Goal: Information Seeking & Learning: Check status

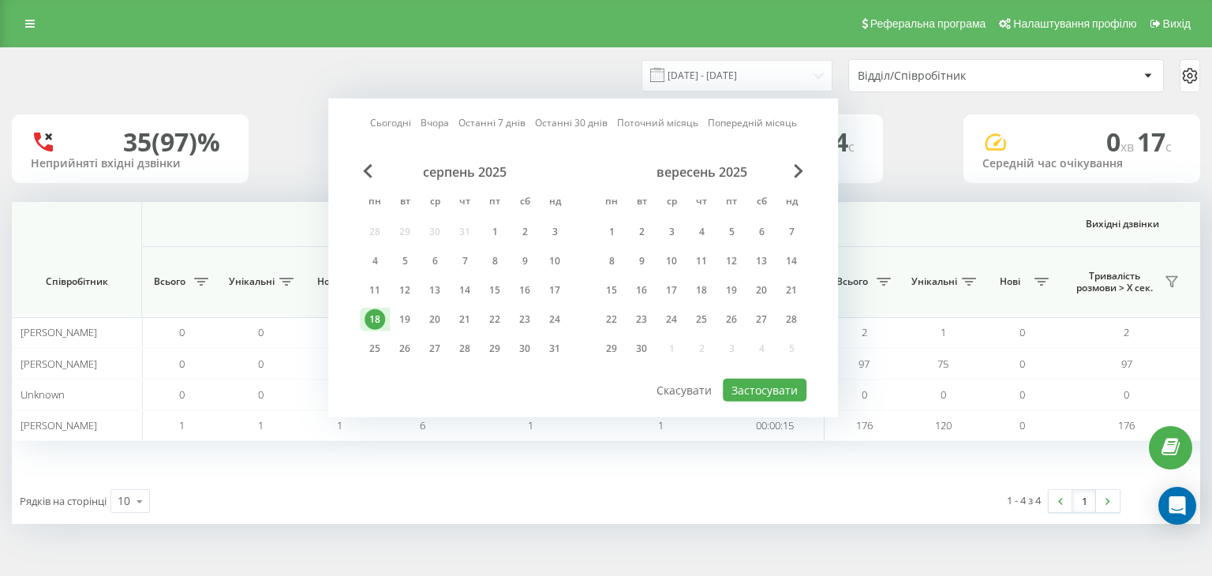
scroll to position [0, 1013]
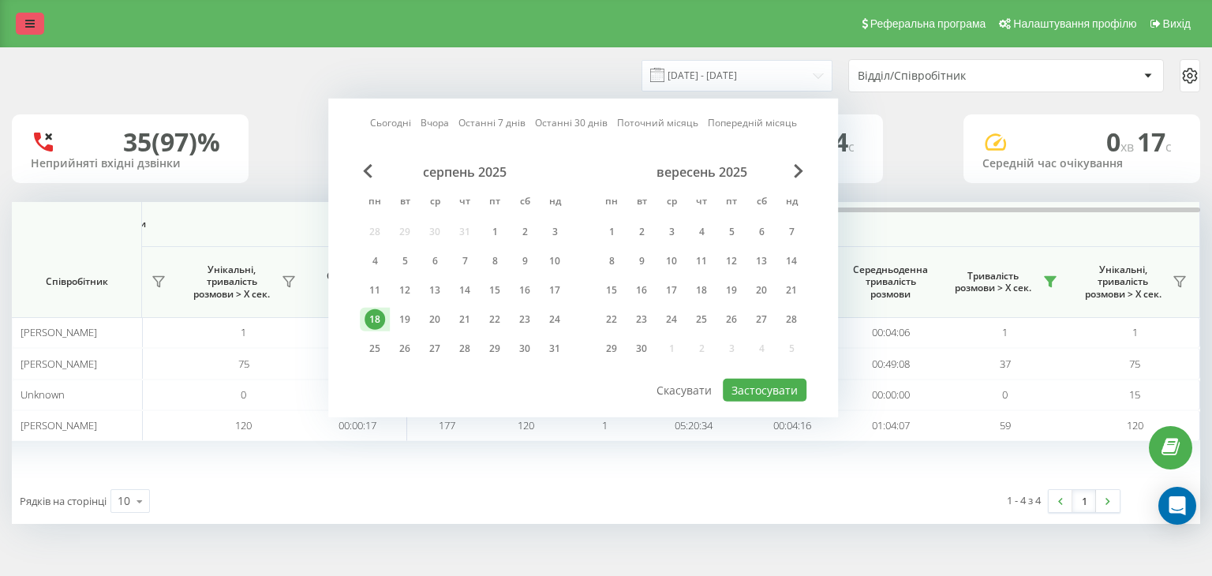
click at [28, 26] on icon at bounding box center [29, 23] width 9 height 11
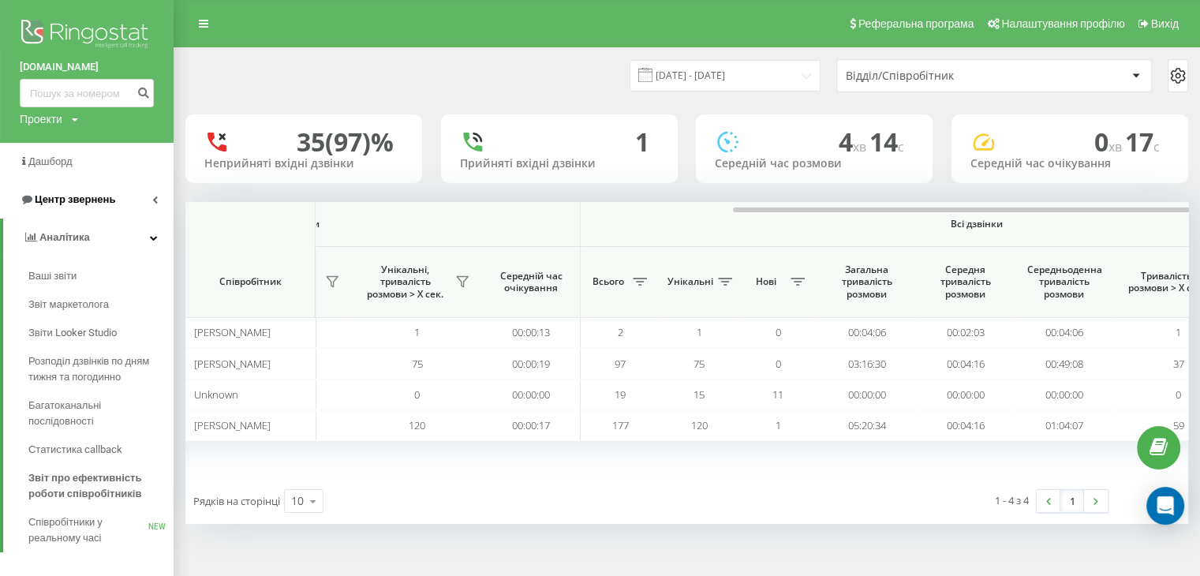
click at [52, 203] on span "Центр звернень" at bounding box center [75, 199] width 80 height 12
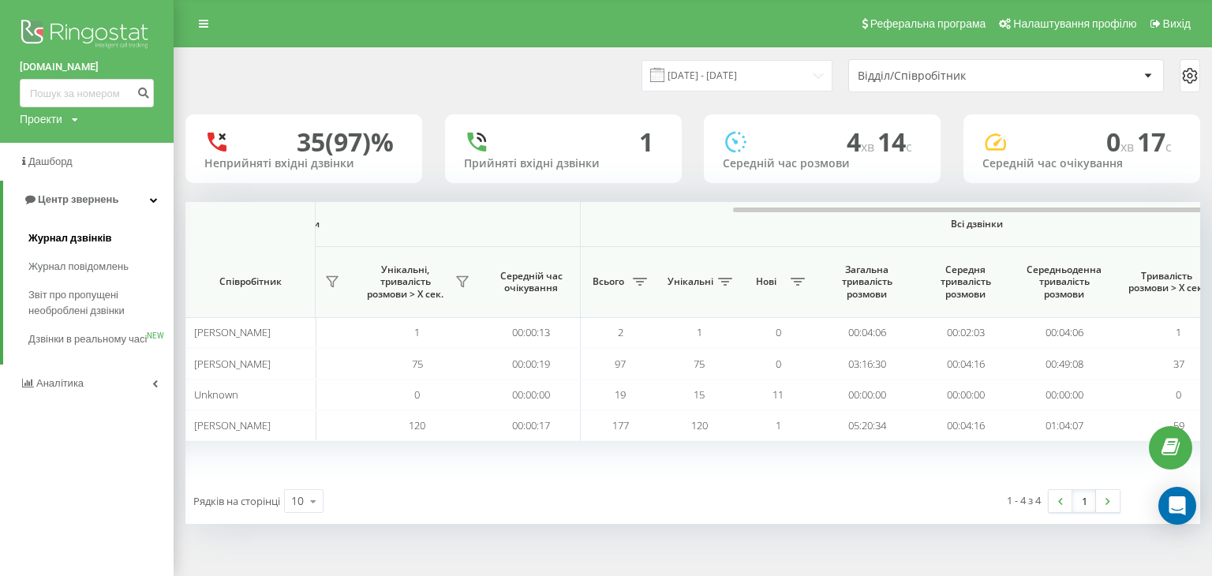
click at [66, 237] on span "Журнал дзвінків" at bounding box center [70, 238] width 84 height 16
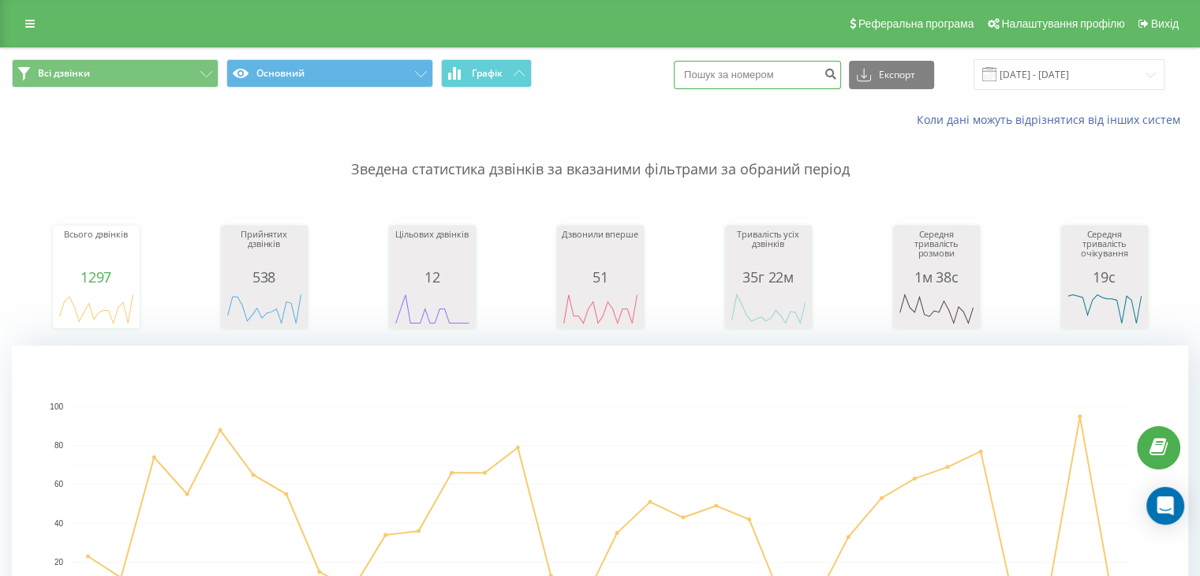
click at [765, 70] on input at bounding box center [757, 75] width 167 height 28
paste input "380677053874"
type input "380677053874"
click at [837, 73] on icon "submit" at bounding box center [830, 71] width 13 height 9
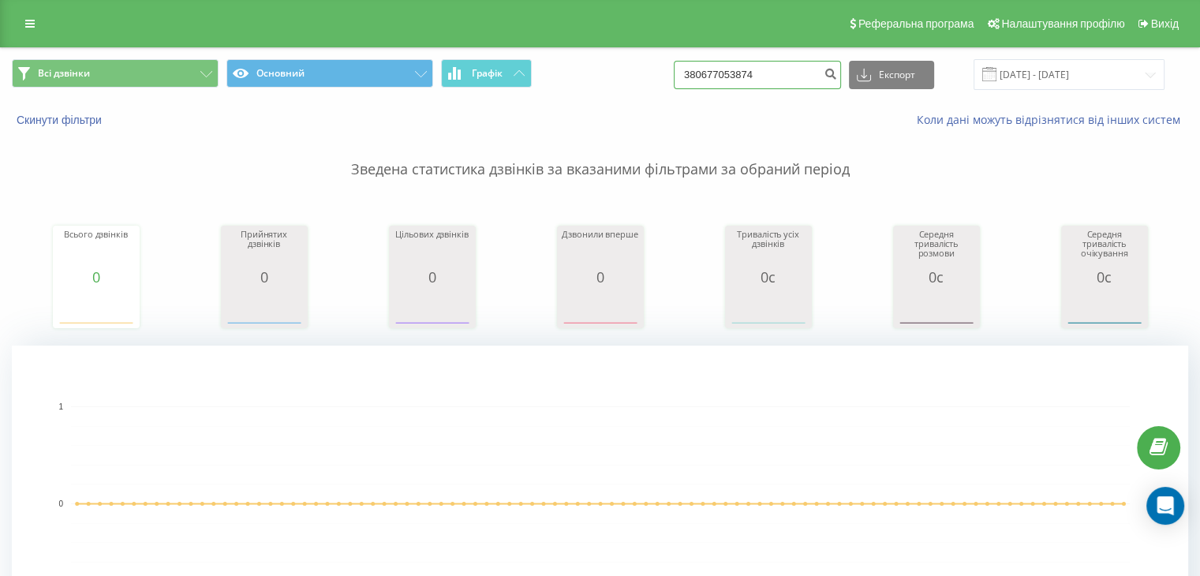
click at [818, 77] on input "380677053874" at bounding box center [757, 75] width 167 height 28
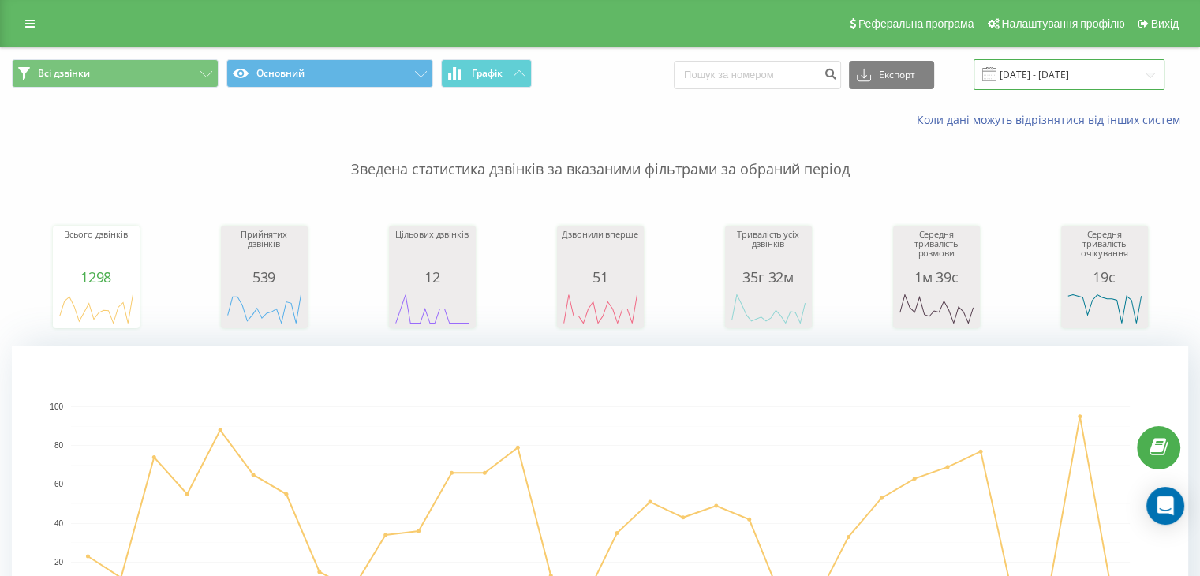
click at [1058, 61] on input "19.07.2025 - 19.08.2025" at bounding box center [1069, 74] width 191 height 31
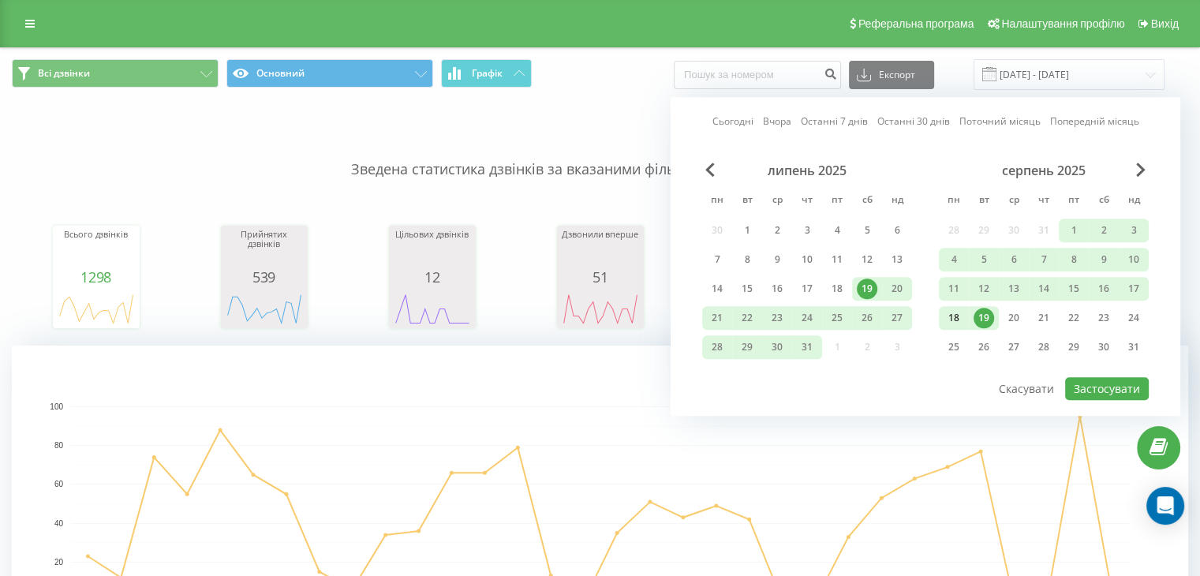
click at [961, 326] on div "18" at bounding box center [954, 318] width 30 height 24
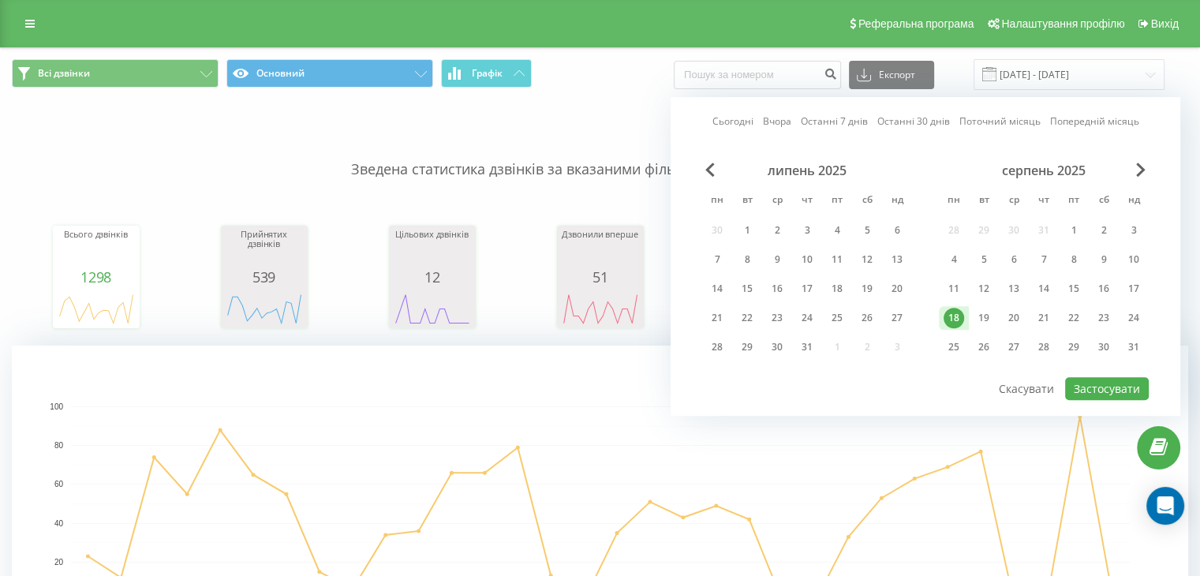
click at [961, 326] on div "18" at bounding box center [954, 318] width 30 height 24
click at [1114, 386] on button "Застосувати" at bounding box center [1107, 388] width 84 height 23
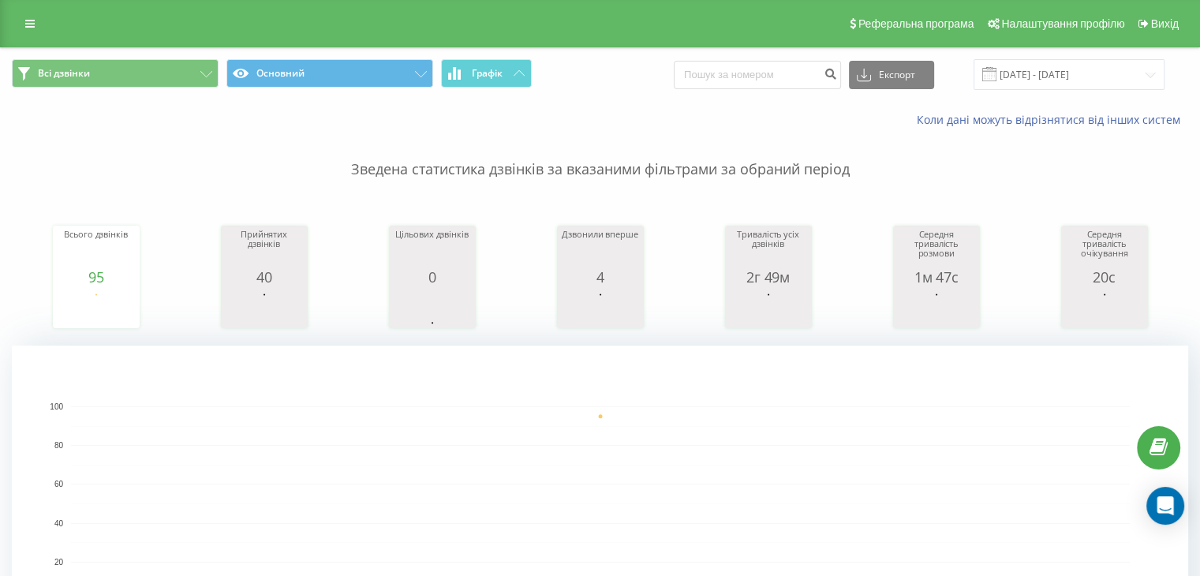
click at [997, 73] on span at bounding box center [989, 74] width 14 height 14
click at [1017, 73] on input "18.08.2025 - 18.08.2025" at bounding box center [1069, 74] width 191 height 31
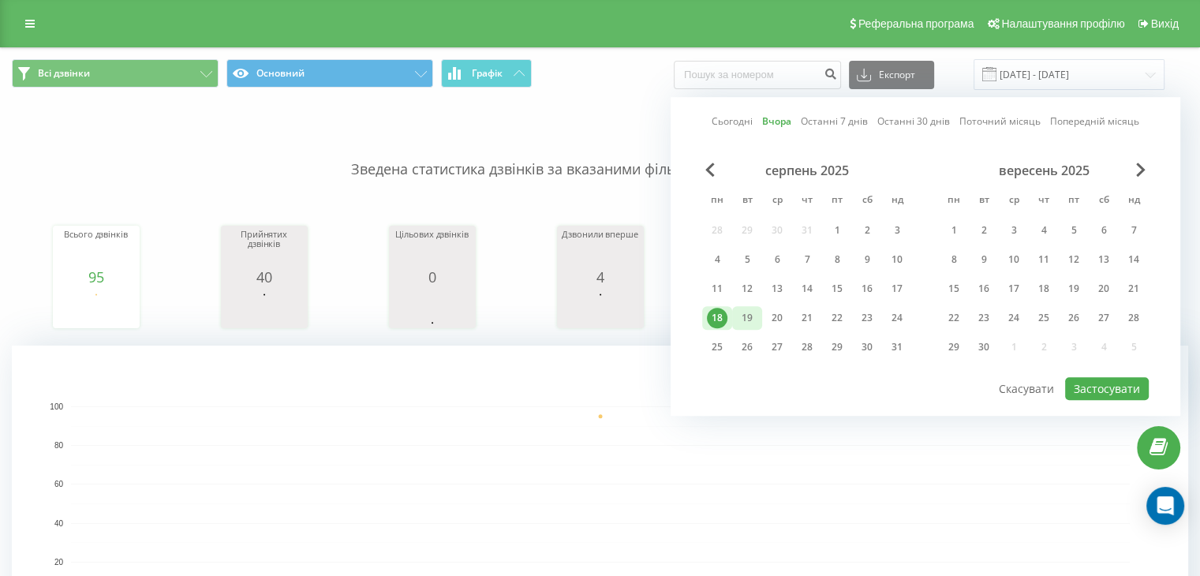
click at [748, 320] on div "19" at bounding box center [747, 318] width 21 height 21
click at [1118, 379] on button "Застосувати" at bounding box center [1107, 388] width 84 height 23
type input "[DATE] - [DATE]"
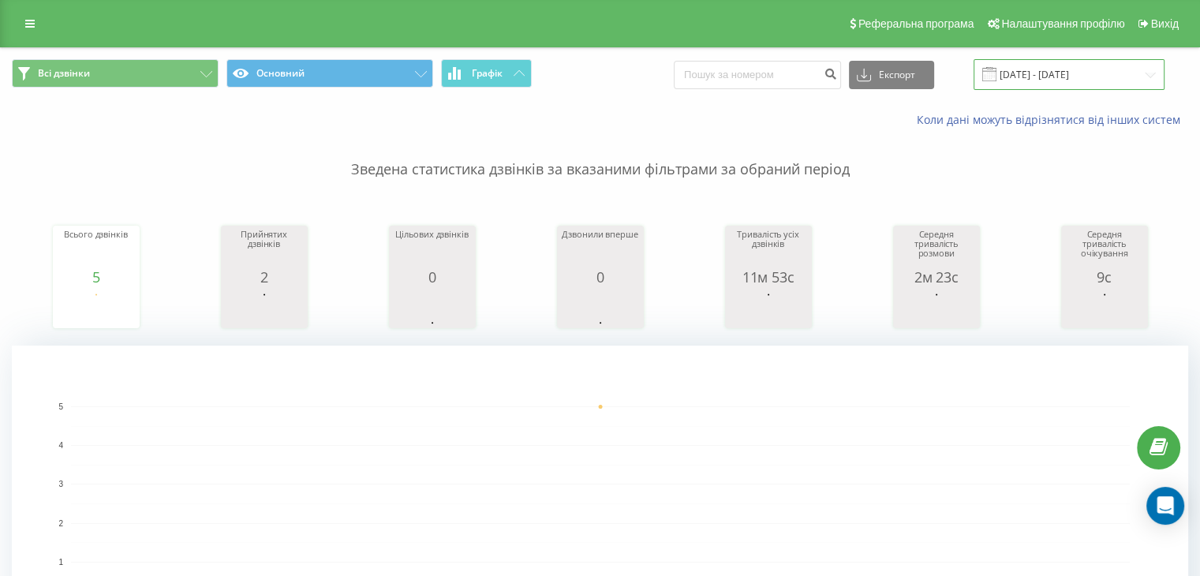
click at [1025, 83] on input "[DATE] - [DATE]" at bounding box center [1069, 74] width 191 height 31
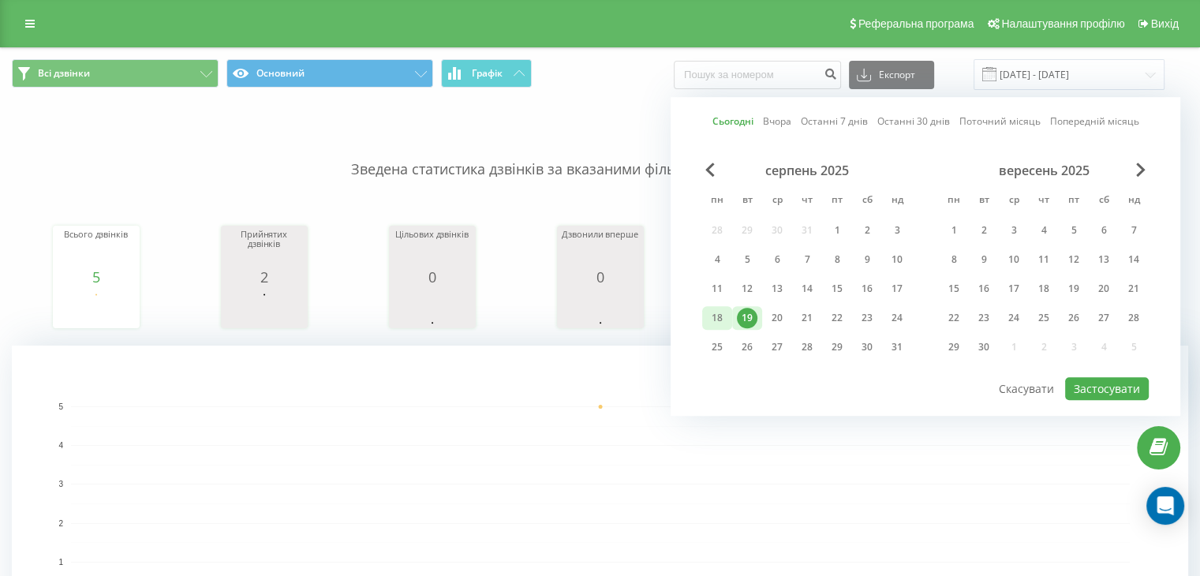
click at [709, 324] on div "18" at bounding box center [717, 318] width 21 height 21
click at [748, 313] on div "19" at bounding box center [747, 318] width 21 height 21
click at [1086, 389] on button "Застосувати" at bounding box center [1107, 388] width 84 height 23
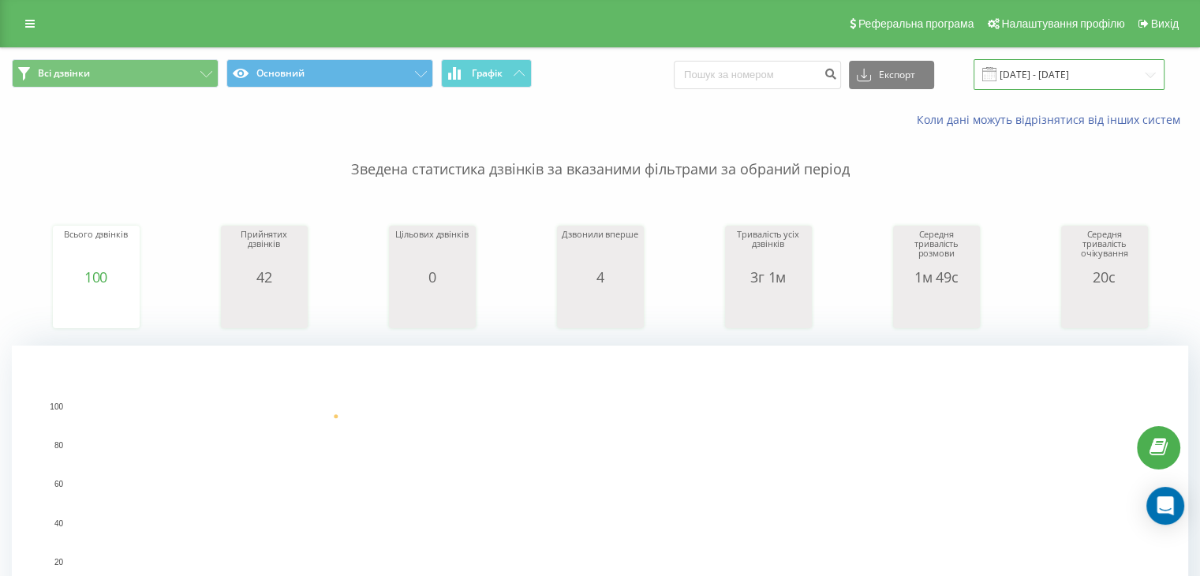
click at [1020, 76] on input "18.08.2025 - 19.08.2025" at bounding box center [1069, 74] width 191 height 31
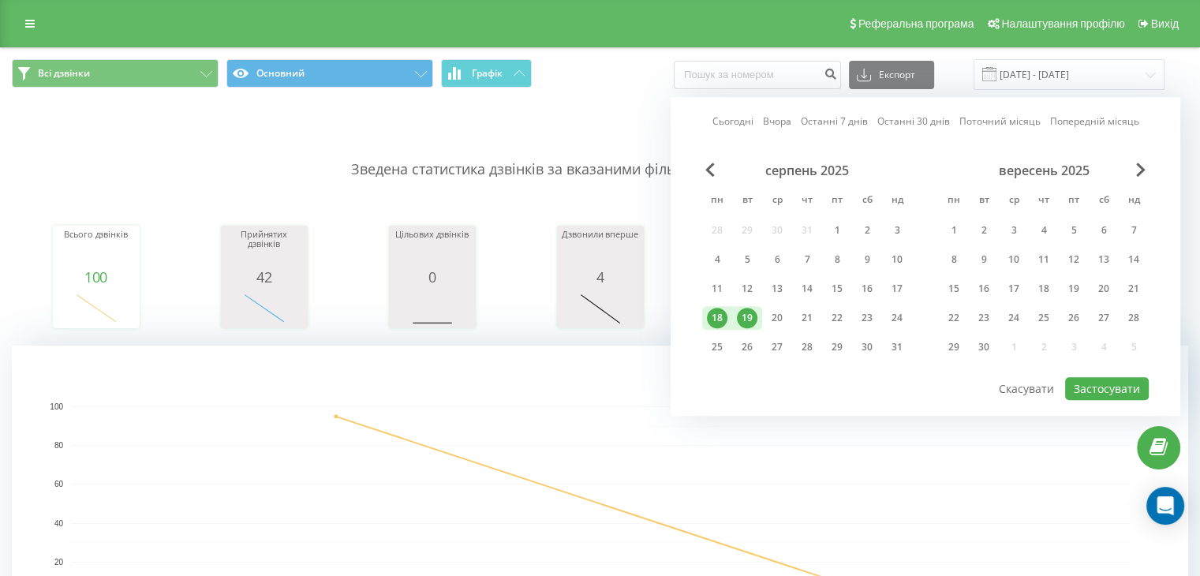
click at [745, 315] on div "19" at bounding box center [747, 318] width 21 height 21
click at [543, 496] on rect "A chart." at bounding box center [600, 503] width 1059 height 195
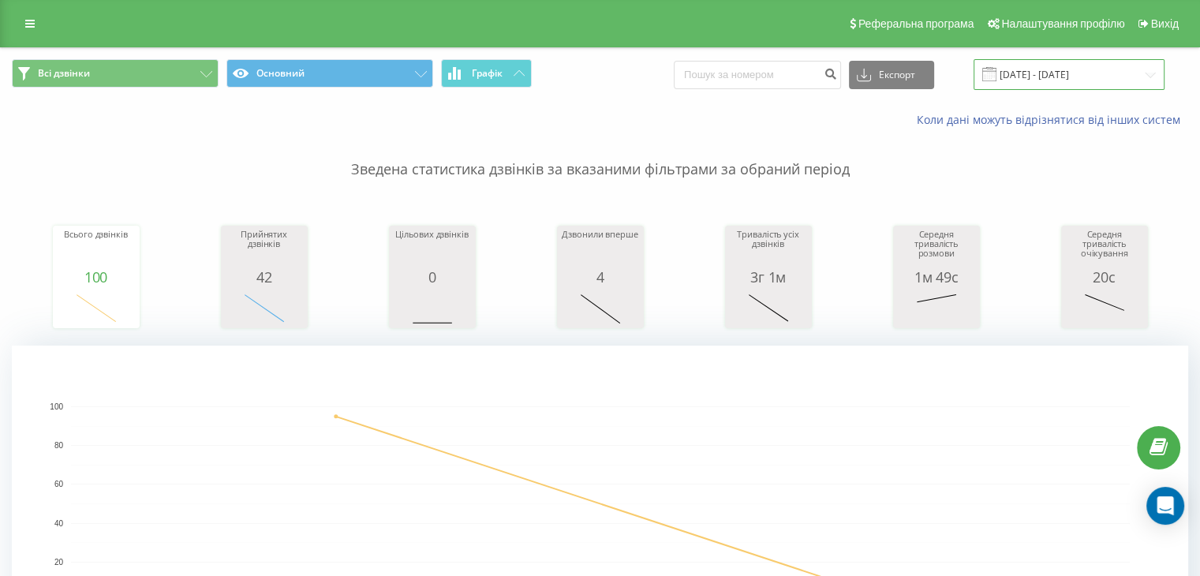
click at [1035, 67] on input "18.08.2025 - 19.08.2025" at bounding box center [1069, 74] width 191 height 31
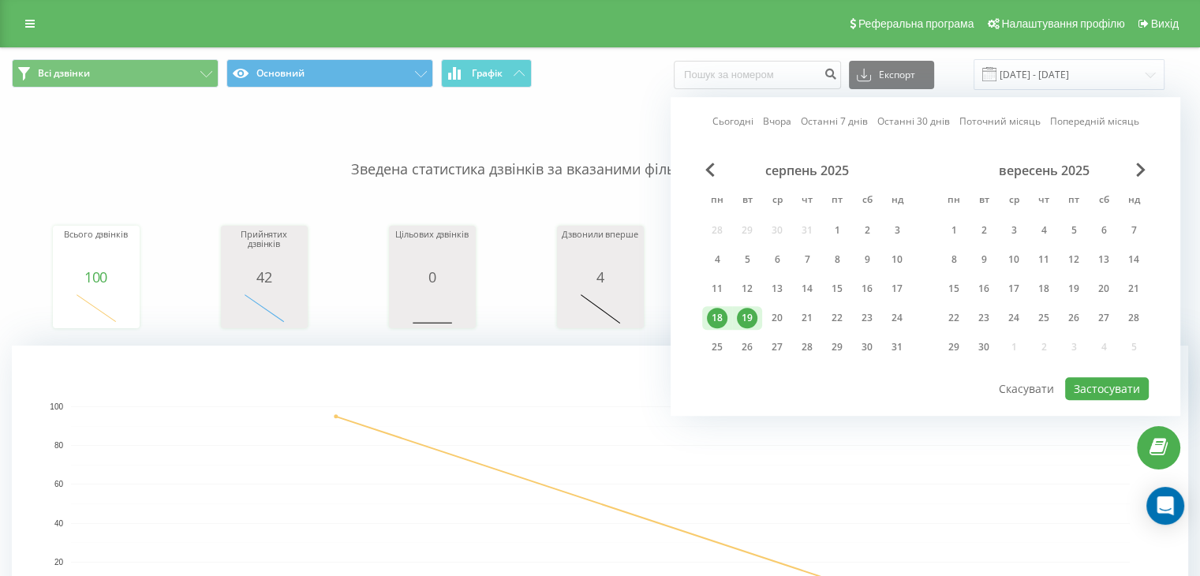
click at [743, 323] on div "19" at bounding box center [747, 318] width 21 height 21
click at [1089, 385] on button "Застосувати" at bounding box center [1107, 388] width 84 height 23
type input "[DATE] - [DATE]"
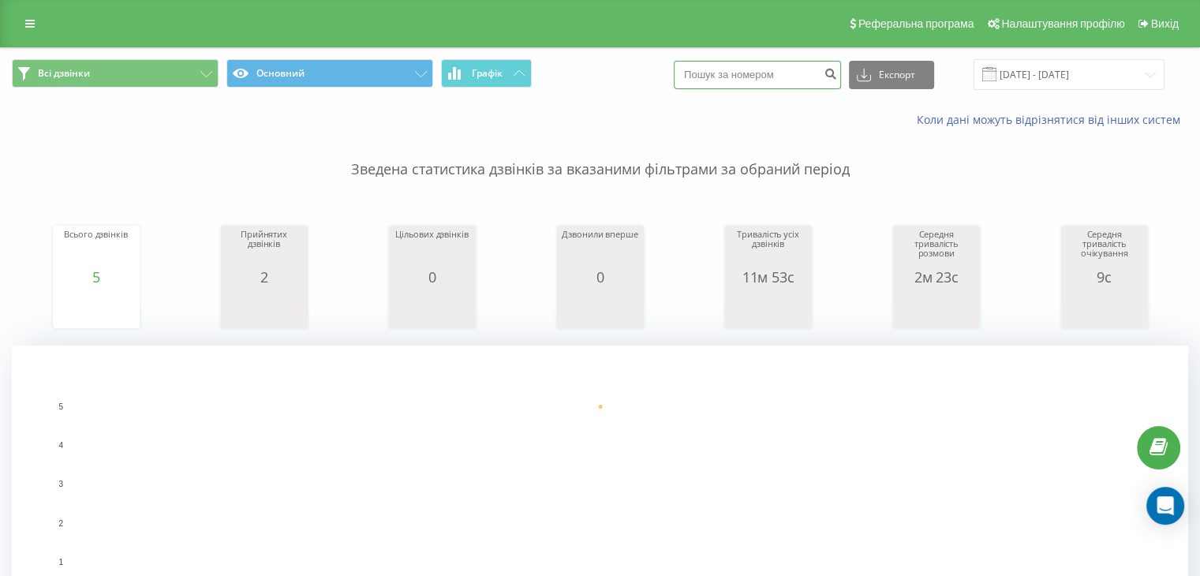
click at [807, 83] on input at bounding box center [757, 75] width 167 height 28
paste input "0674067675"
type input "0674067675"
click at [837, 77] on icon "submit" at bounding box center [830, 71] width 13 height 9
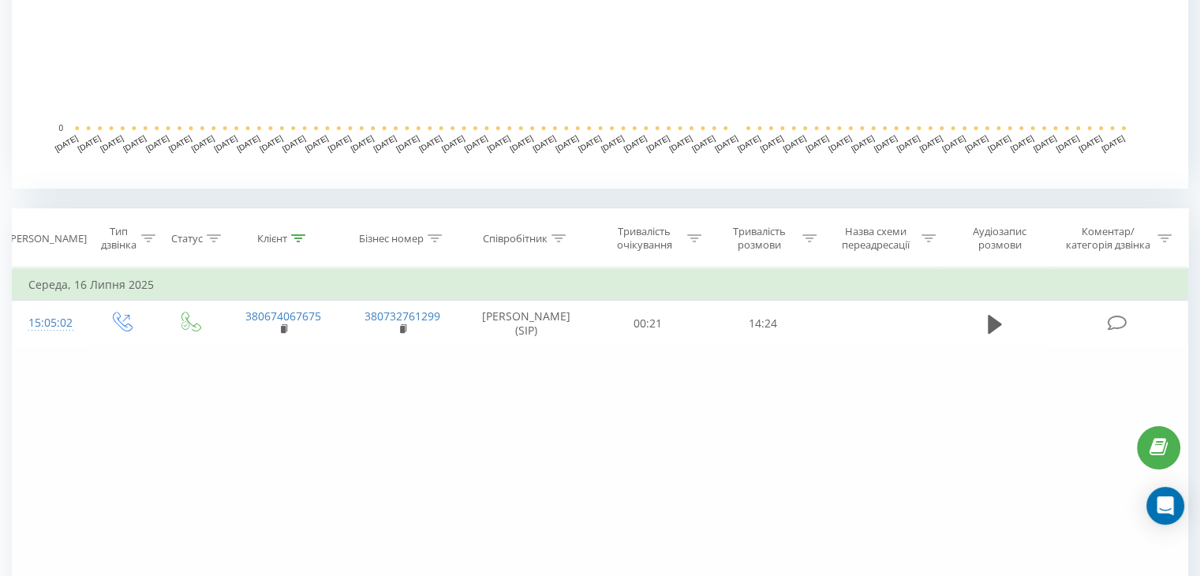
scroll to position [473, 0]
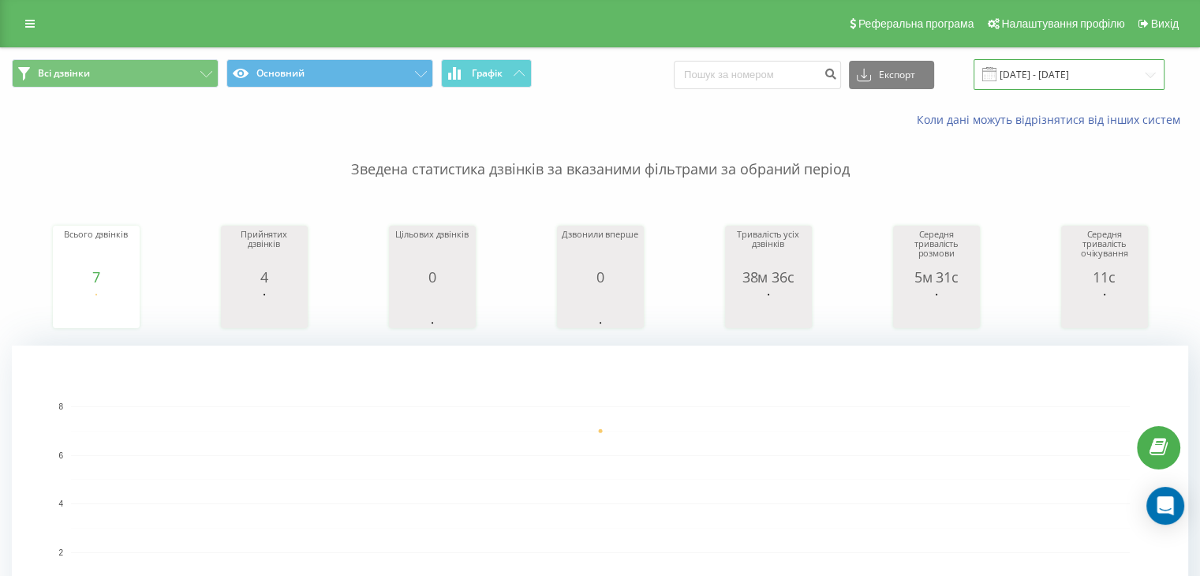
click at [1062, 80] on input "[DATE] - [DATE]" at bounding box center [1069, 74] width 191 height 31
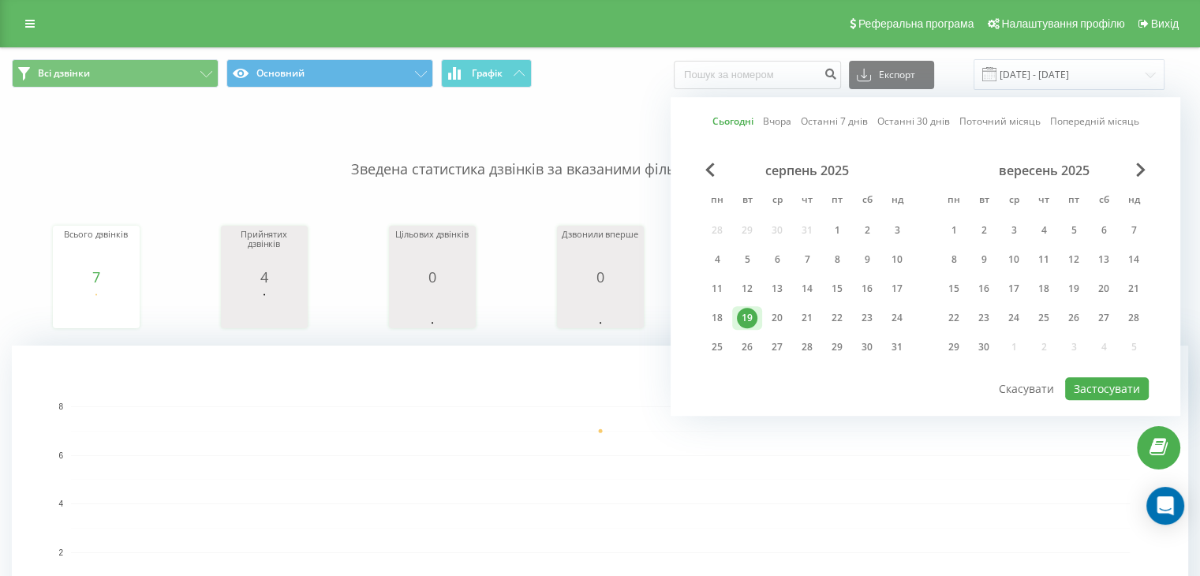
click at [732, 414] on rect "A chart." at bounding box center [600, 503] width 1059 height 195
